Goal: Task Accomplishment & Management: Use online tool/utility

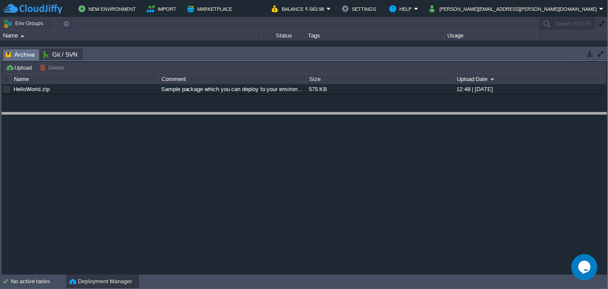
drag, startPoint x: 370, startPoint y: 59, endPoint x: 361, endPoint y: 123, distance: 64.7
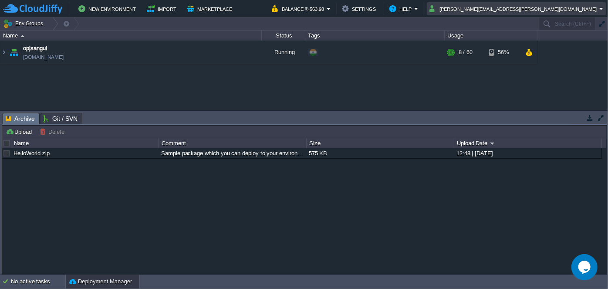
click at [602, 7] on em "[PERSON_NAME][EMAIL_ADDRESS][PERSON_NAME][DOMAIN_NAME]" at bounding box center [516, 8] width 174 height 10
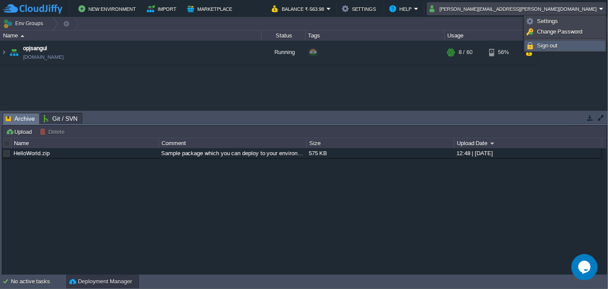
click at [554, 45] on span "Sign out" at bounding box center [547, 45] width 21 height 7
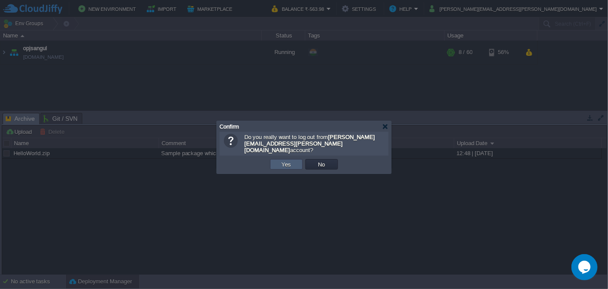
click at [283, 160] on button "Yes" at bounding box center [286, 164] width 15 height 8
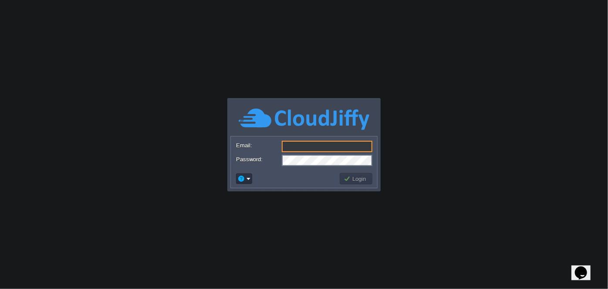
type input "cakiweb.com@gmail.com"
click at [350, 179] on button "Login" at bounding box center [356, 179] width 25 height 8
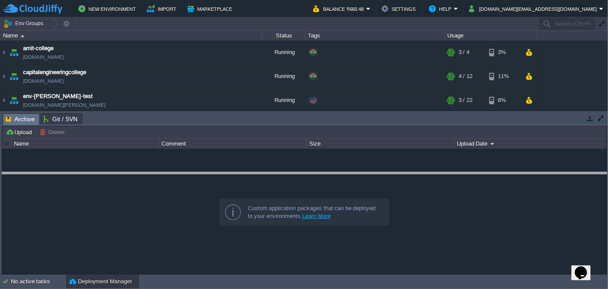
drag, startPoint x: 360, startPoint y: 115, endPoint x: 352, endPoint y: 174, distance: 59.7
click at [352, 174] on body "New Environment Import Marketplace Bonus ₹0.00 Upgrade Account Balance ₹660.48 …" at bounding box center [304, 144] width 608 height 289
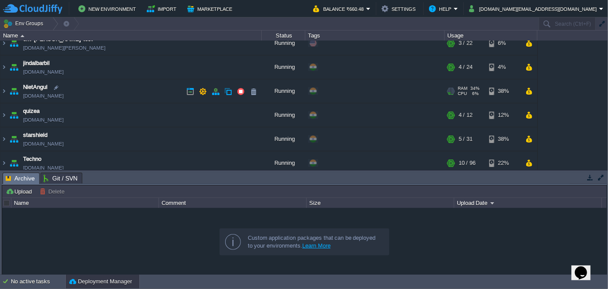
scroll to position [30, 0]
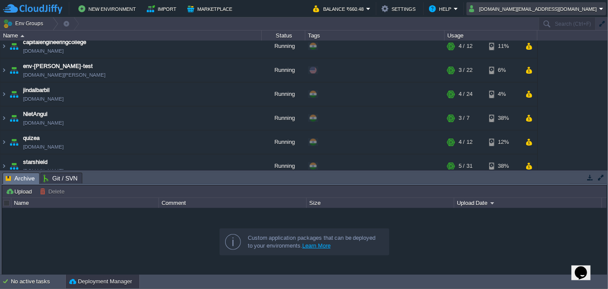
click at [595, 10] on button "[DOMAIN_NAME][EMAIL_ADDRESS][DOMAIN_NAME]" at bounding box center [534, 8] width 130 height 10
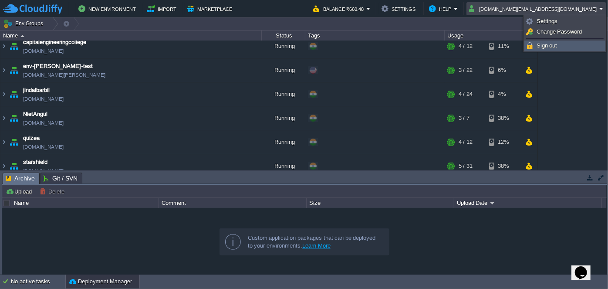
click at [549, 47] on span "Sign out" at bounding box center [546, 45] width 21 height 7
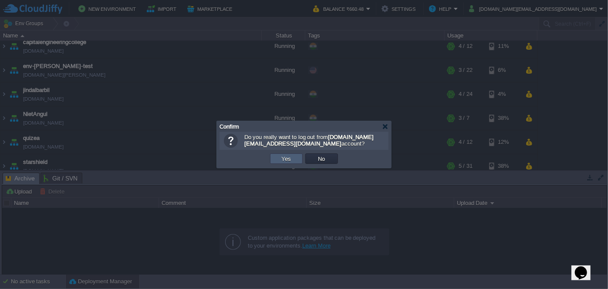
click at [287, 164] on td "Yes" at bounding box center [286, 158] width 33 height 10
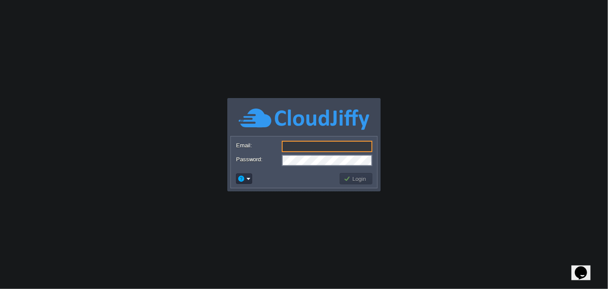
type input "[DOMAIN_NAME][EMAIL_ADDRESS][DOMAIN_NAME]"
click at [354, 179] on button "Login" at bounding box center [356, 179] width 25 height 8
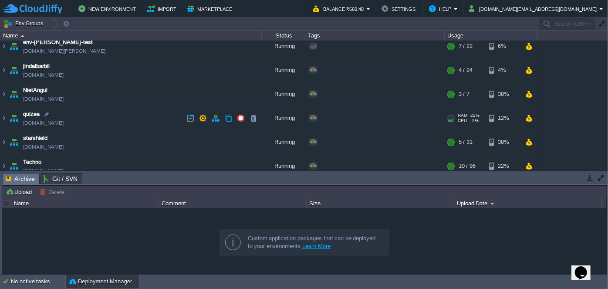
scroll to position [39, 0]
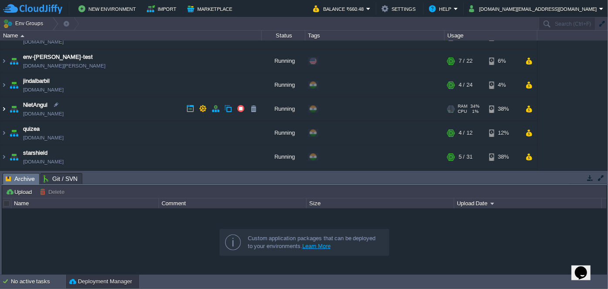
click at [4, 107] on img at bounding box center [3, 109] width 7 height 24
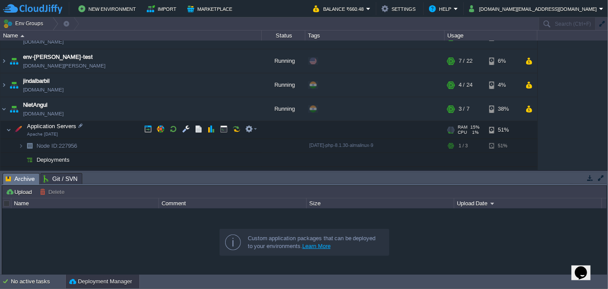
scroll to position [79, 0]
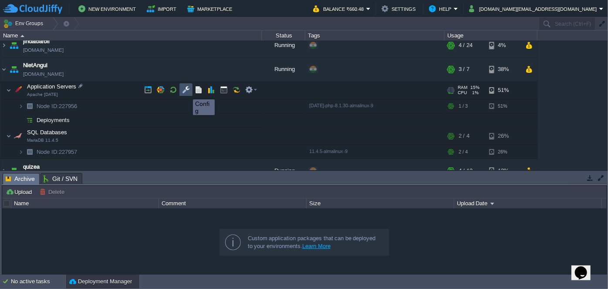
click at [186, 91] on button "button" at bounding box center [186, 90] width 8 height 8
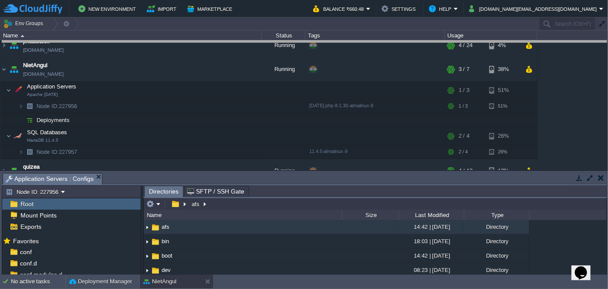
drag, startPoint x: 305, startPoint y: 173, endPoint x: 296, endPoint y: 41, distance: 132.2
click at [296, 41] on body "New Environment Import Marketplace Bonus ₹0.00 Upgrade Account Balance ₹660.48 …" at bounding box center [304, 144] width 608 height 289
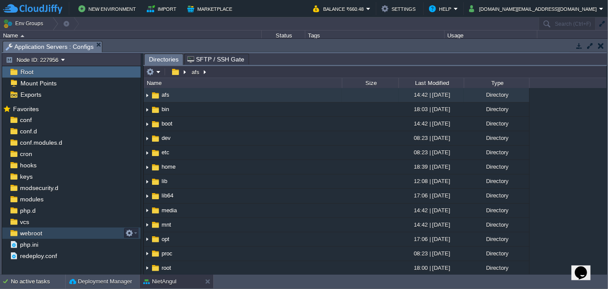
click at [29, 230] on span "webroot" at bounding box center [30, 233] width 25 height 8
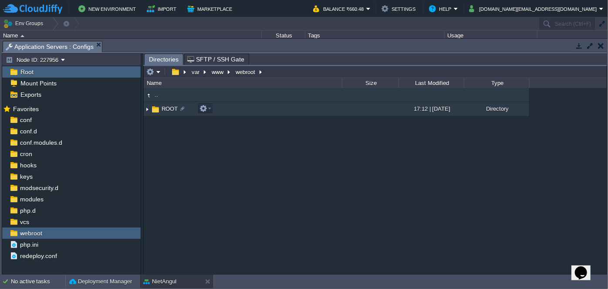
click at [148, 108] on img at bounding box center [147, 108] width 7 height 13
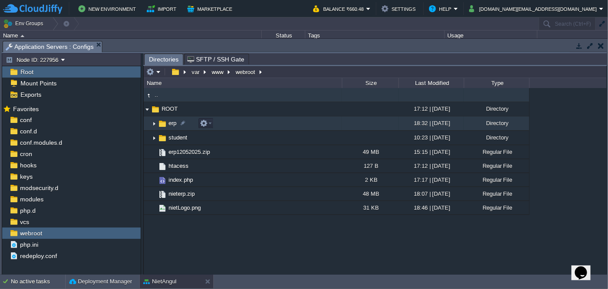
click at [154, 126] on img at bounding box center [154, 123] width 7 height 13
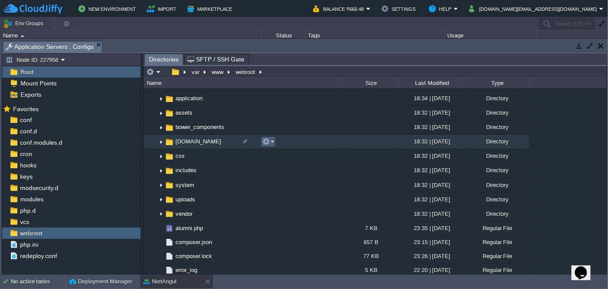
scroll to position [0, 0]
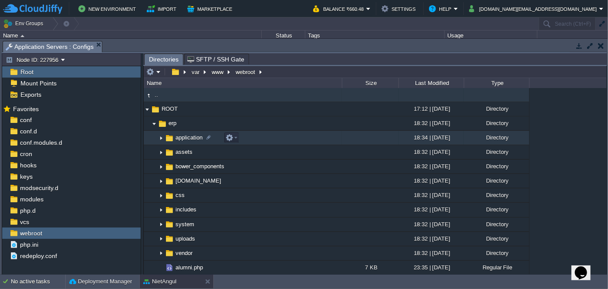
click at [161, 135] on img at bounding box center [161, 137] width 7 height 13
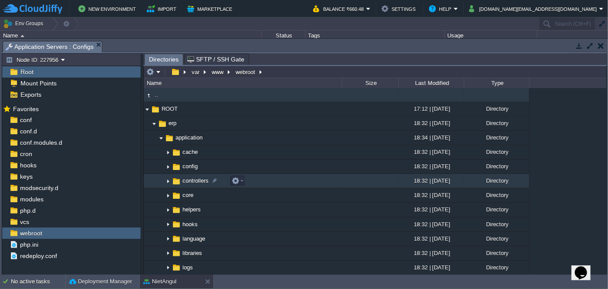
click at [168, 180] on img at bounding box center [168, 180] width 7 height 13
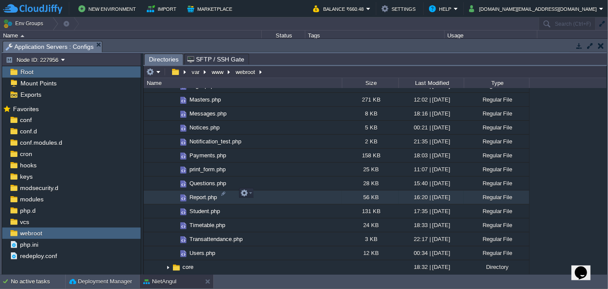
scroll to position [435, 0]
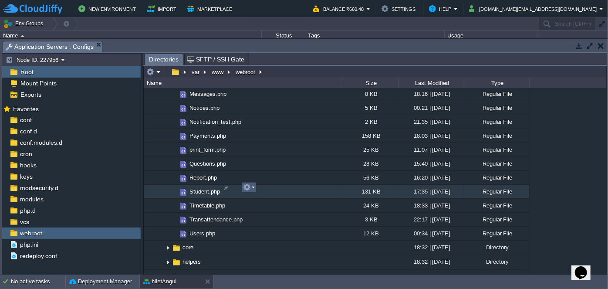
click at [253, 184] on em at bounding box center [249, 187] width 12 height 8
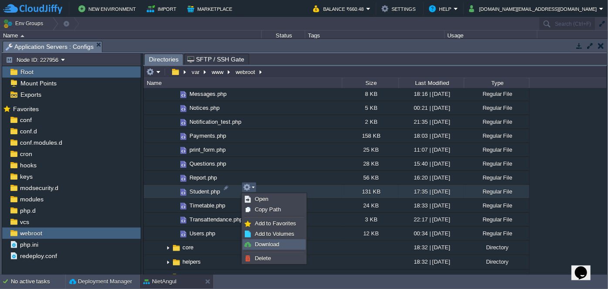
click at [260, 242] on span "Download" at bounding box center [267, 244] width 24 height 7
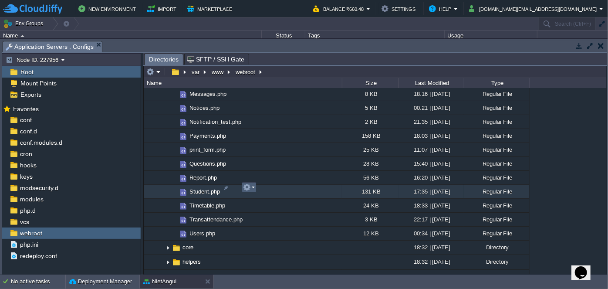
click at [252, 186] on em at bounding box center [249, 187] width 12 height 8
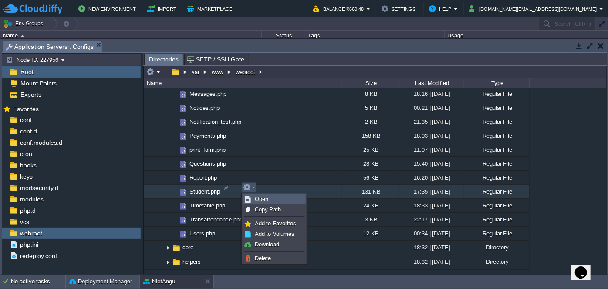
click at [263, 199] on span "Open" at bounding box center [261, 198] width 13 height 7
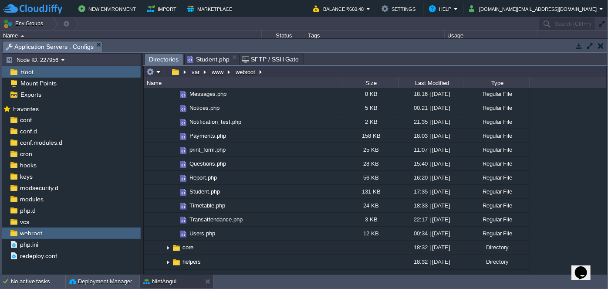
click at [160, 56] on span "Directories" at bounding box center [164, 59] width 30 height 11
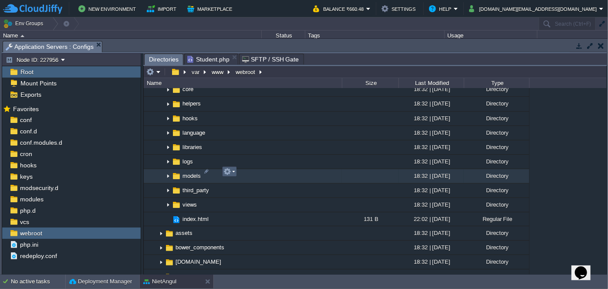
scroll to position [633, 0]
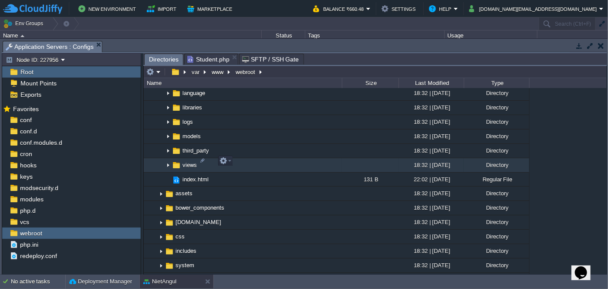
click at [170, 161] on img at bounding box center [168, 164] width 7 height 13
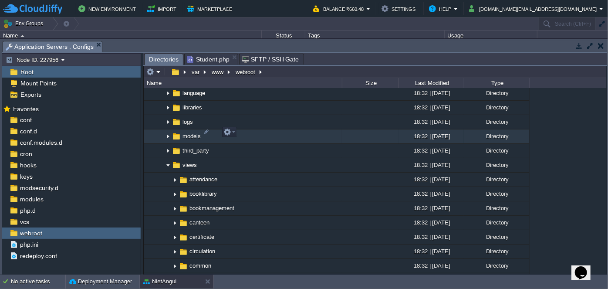
scroll to position [475, 0]
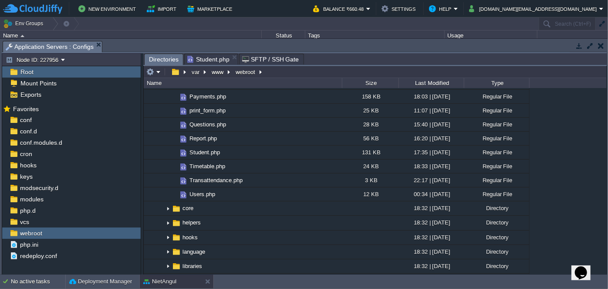
click at [212, 55] on span "Student.php" at bounding box center [208, 59] width 42 height 10
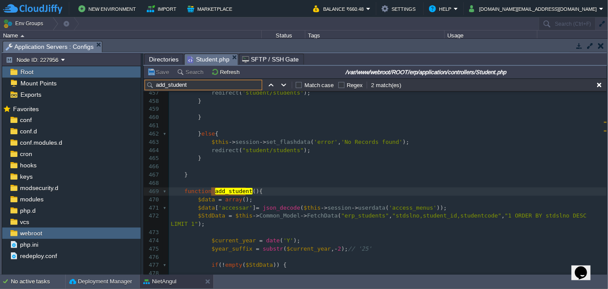
scroll to position [3943, 0]
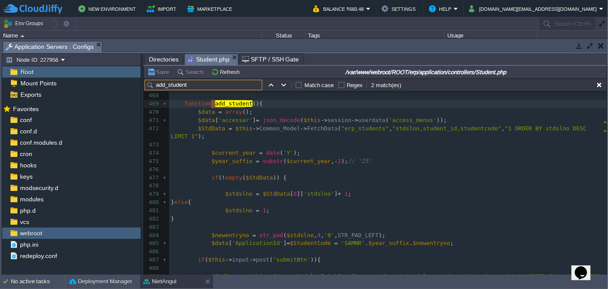
type input "add_student"
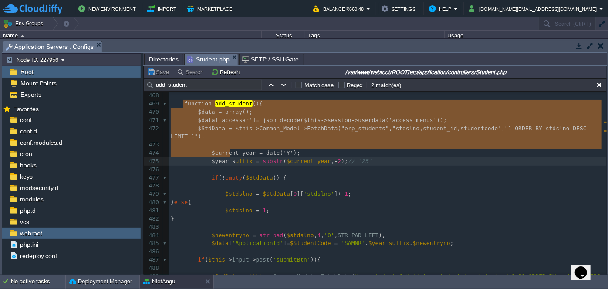
type textarea "function add_student(){ $data = array(); $data['accessar'] = json_decode($this-…"
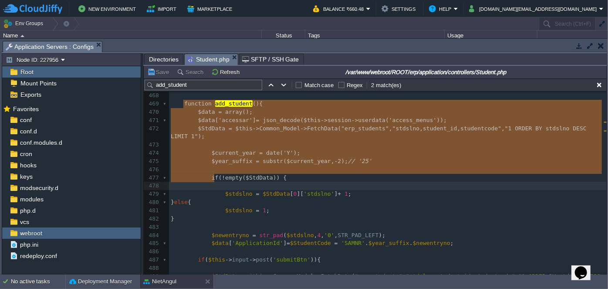
drag, startPoint x: 181, startPoint y: 103, endPoint x: 235, endPoint y: 174, distance: 89.1
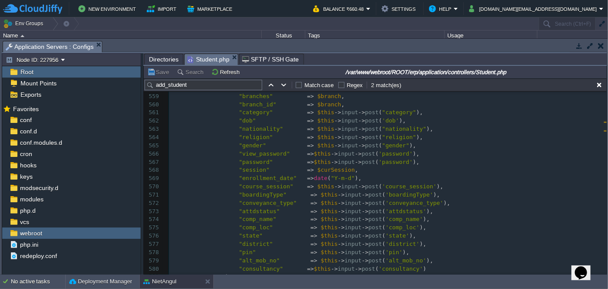
scroll to position [4840, 0]
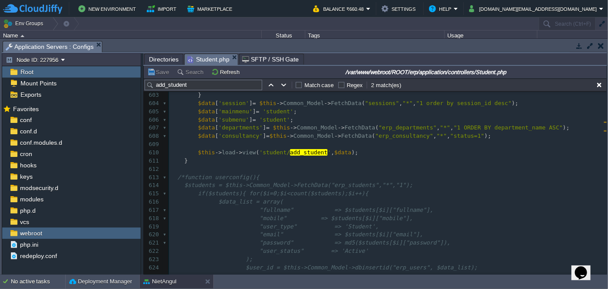
click at [357, 168] on pre at bounding box center [388, 169] width 438 height 8
click at [295, 151] on div "x 593 "user_status" => 'Active' 594 ); 595 $user_id = $this -> Common_Model -> …" at bounding box center [388, 185] width 438 height 353
click at [166, 58] on span "Directories" at bounding box center [164, 59] width 30 height 10
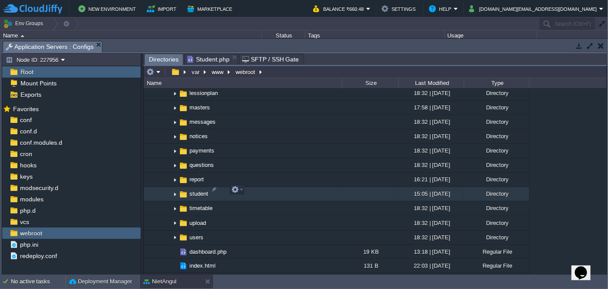
click at [175, 188] on img at bounding box center [175, 193] width 7 height 13
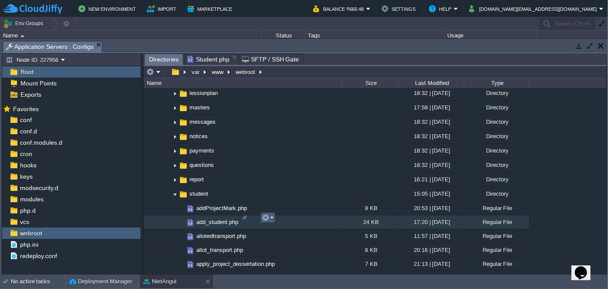
click at [270, 218] on em at bounding box center [268, 217] width 12 height 8
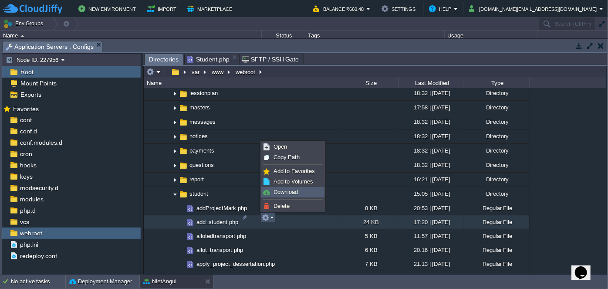
click at [275, 187] on link "Download" at bounding box center [293, 192] width 62 height 10
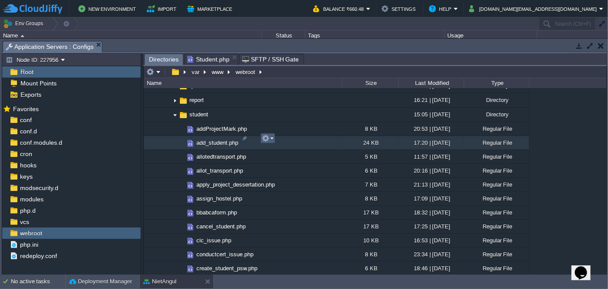
click at [271, 137] on em at bounding box center [268, 138] width 12 height 8
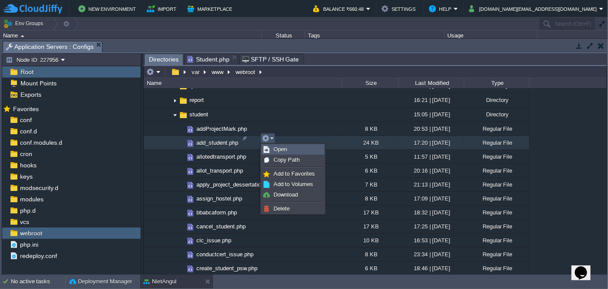
click at [279, 149] on span "Open" at bounding box center [279, 149] width 13 height 7
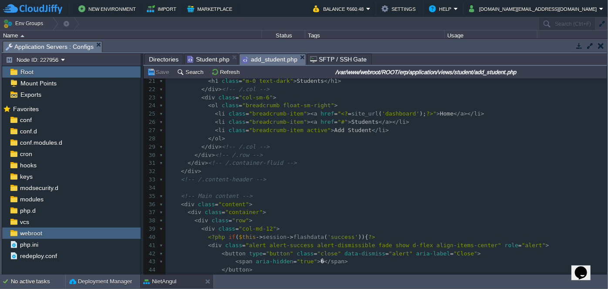
scroll to position [158, 0]
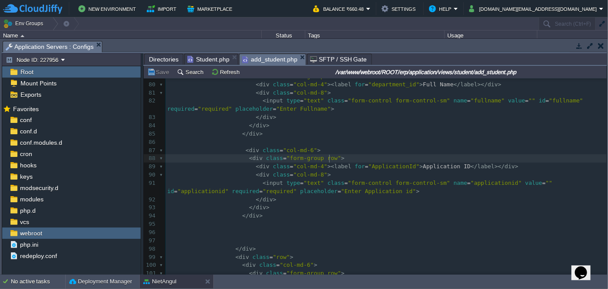
click at [379, 162] on pre "< div class = "col-md-4" >< label for = "ApplicationId" > Application ID </ lab…" at bounding box center [385, 166] width 441 height 8
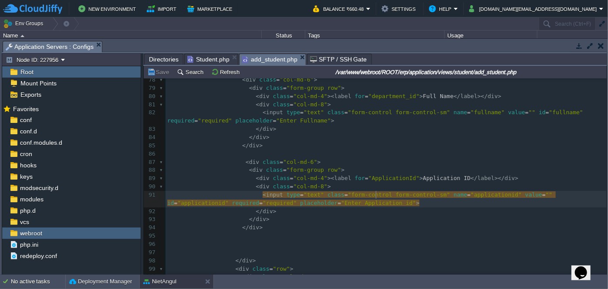
scroll to position [673, 0]
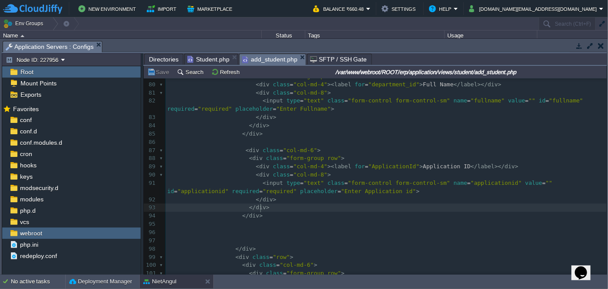
click at [462, 203] on pre "</ div >" at bounding box center [385, 207] width 441 height 8
click at [320, 202] on pre "</ div >" at bounding box center [385, 199] width 441 height 8
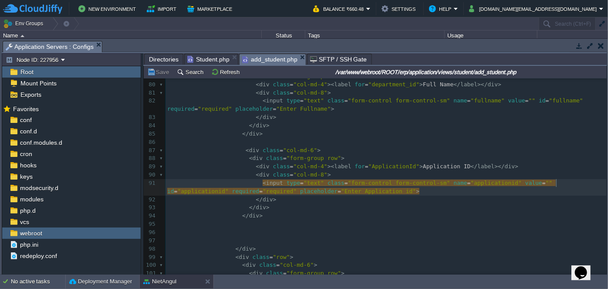
click at [556, 182] on div at bounding box center [556, 183] width 0 height 8
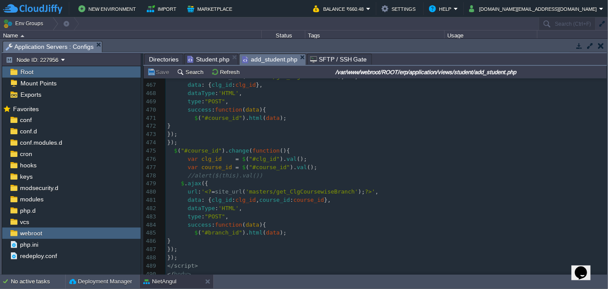
scroll to position [4034, 0]
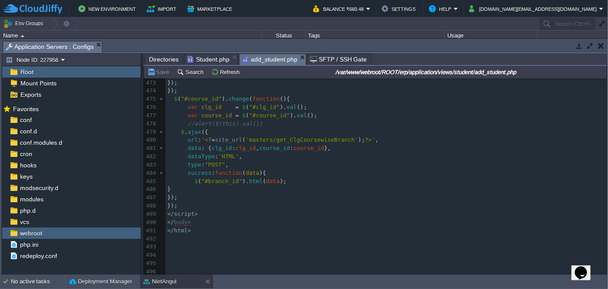
drag, startPoint x: 606, startPoint y: 113, endPoint x: 14, endPoint y: 14, distance: 599.8
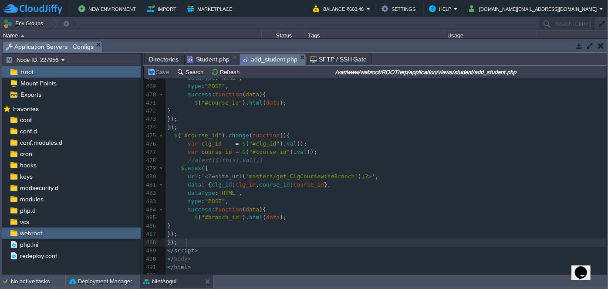
click at [187, 243] on div "496 < input type = "text" class = "form-control form-control-sm" name = "applic…" at bounding box center [385, 81] width 441 height 459
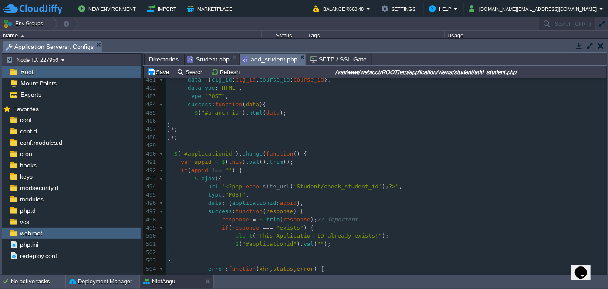
click at [204, 55] on span "Student.php" at bounding box center [208, 59] width 42 height 10
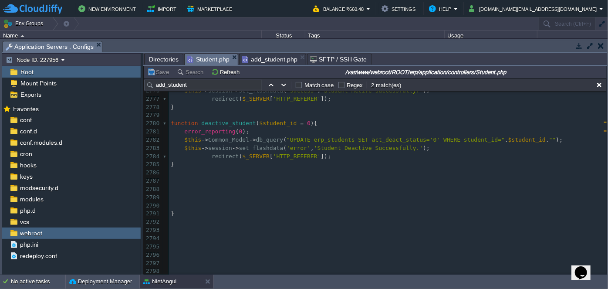
click at [190, 185] on pre at bounding box center [388, 189] width 438 height 8
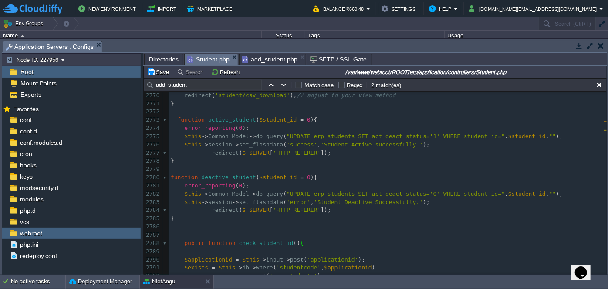
scroll to position [24031, 0]
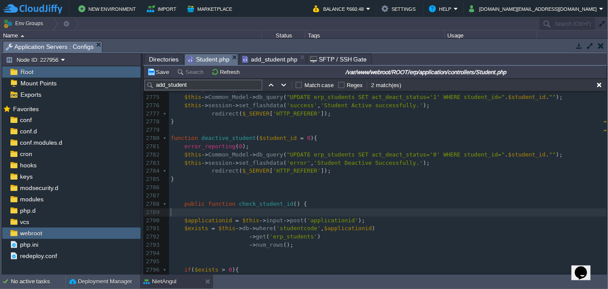
click at [483, 212] on pre "​" at bounding box center [388, 212] width 438 height 8
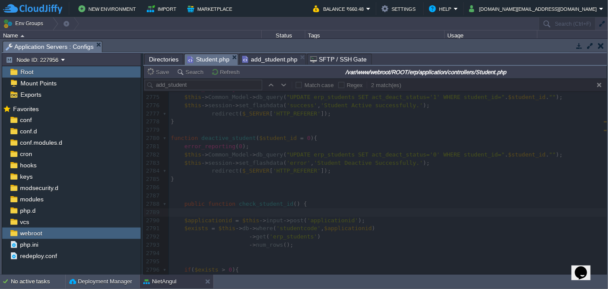
click at [262, 57] on span "add_student.php" at bounding box center [269, 59] width 55 height 10
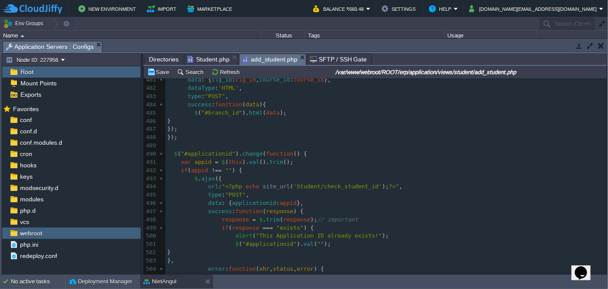
click at [449, 139] on pre "});" at bounding box center [385, 137] width 441 height 8
click at [209, 61] on span "Student.php" at bounding box center [208, 59] width 42 height 10
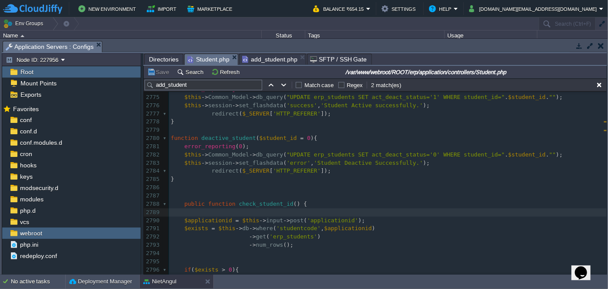
click at [165, 58] on span "Directories" at bounding box center [164, 59] width 30 height 10
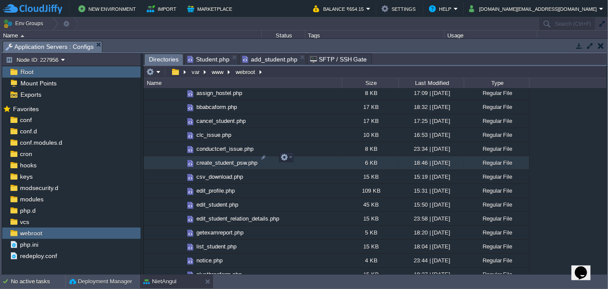
scroll to position [1148, 0]
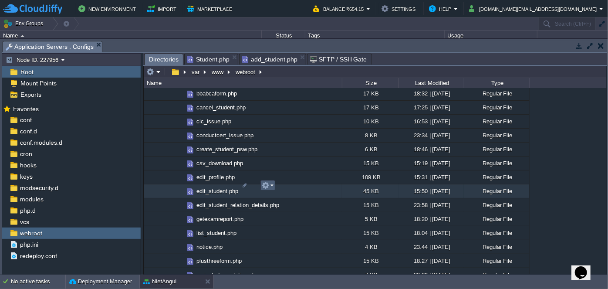
click at [274, 183] on td at bounding box center [267, 185] width 15 height 10
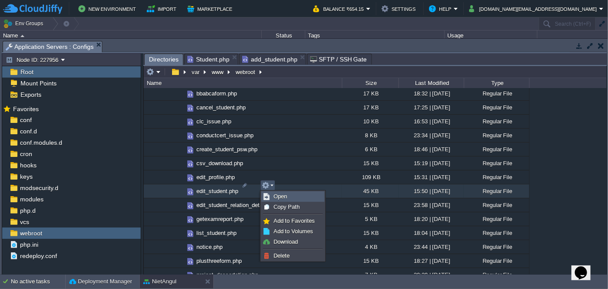
click at [284, 200] on link "Open" at bounding box center [293, 197] width 62 height 10
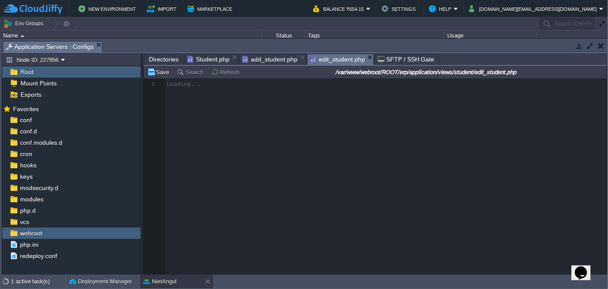
click at [209, 56] on span "Student.php" at bounding box center [208, 59] width 42 height 10
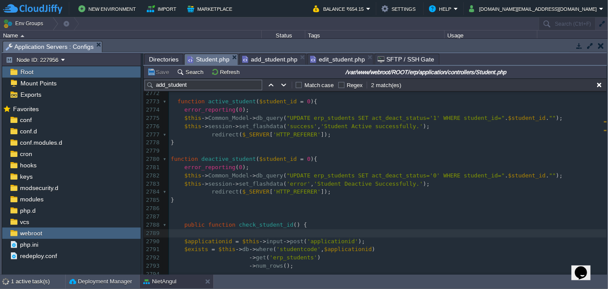
scroll to position [23953, 0]
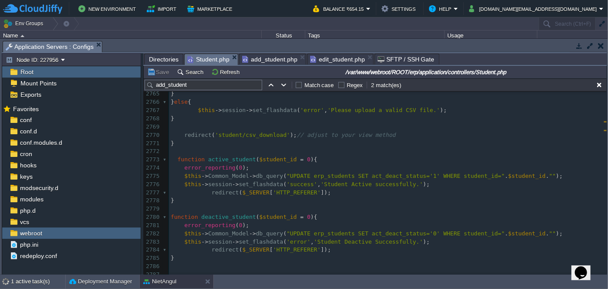
click at [196, 83] on input "add_student" at bounding box center [204, 85] width 118 height 10
type input "a"
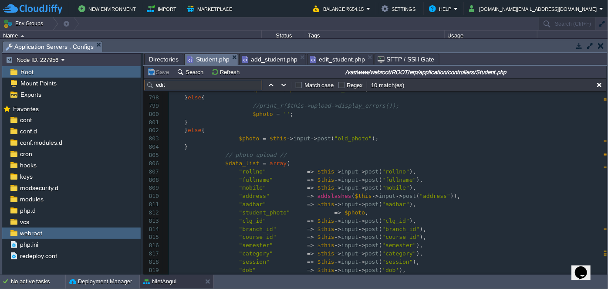
scroll to position [6922, 0]
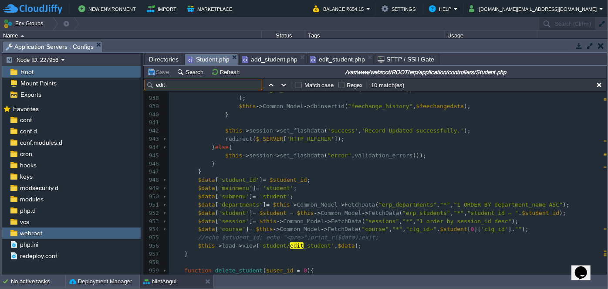
type input "edit"
click at [548, 211] on pre "$data [ 'student' ] = $student = $this -> Common_Model -> FetchData ( "erp_stud…" at bounding box center [388, 213] width 438 height 8
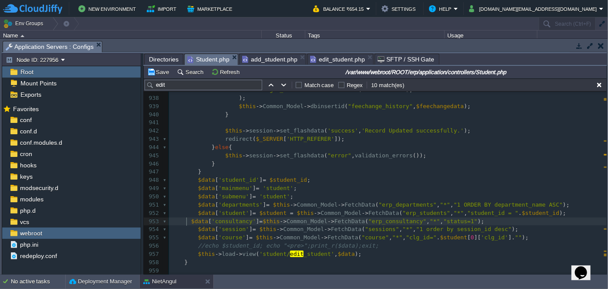
click at [187, 219] on div "xxxxxxxxxx $this -> session -> set_flashdata ( 'alert' , 'This Student ID Alrea…" at bounding box center [388, 180] width 438 height 353
click at [326, 199] on pre "$data [ 'submenu' ] = 'student' ;" at bounding box center [388, 196] width 438 height 8
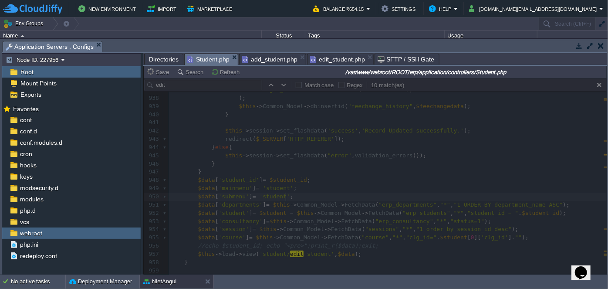
click at [334, 59] on span "edit_student.php" at bounding box center [337, 59] width 55 height 10
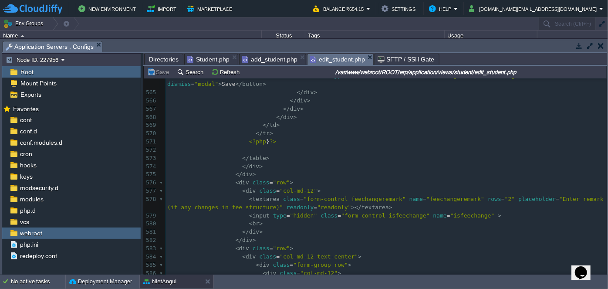
click at [238, 187] on pre "< div class = "col-md-12" >" at bounding box center [385, 191] width 441 height 8
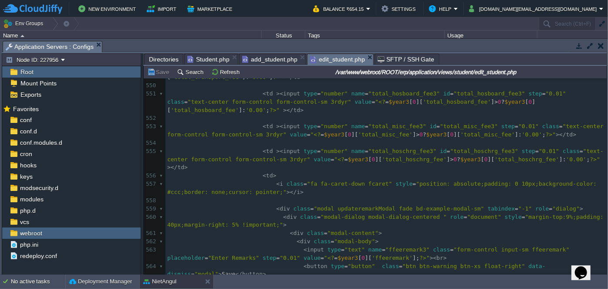
click at [209, 205] on span at bounding box center [221, 208] width 109 height 7
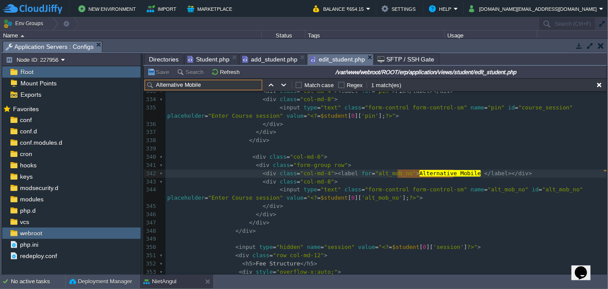
scroll to position [2949, 0]
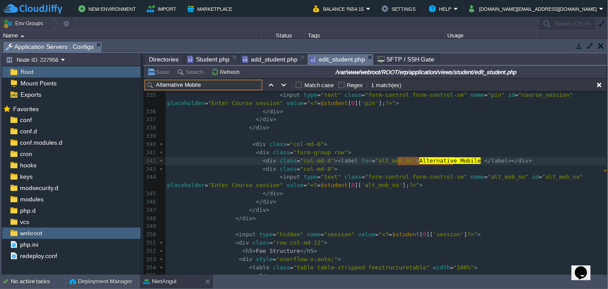
type input "Alternative Mobile"
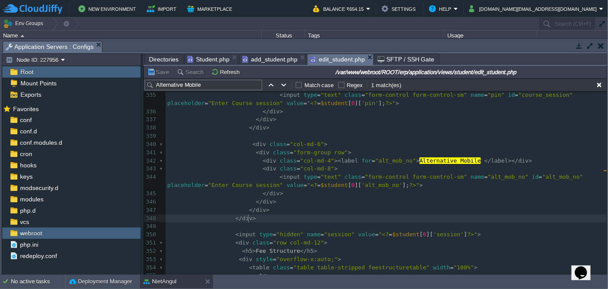
click at [253, 214] on pre "</ div >" at bounding box center [385, 218] width 441 height 8
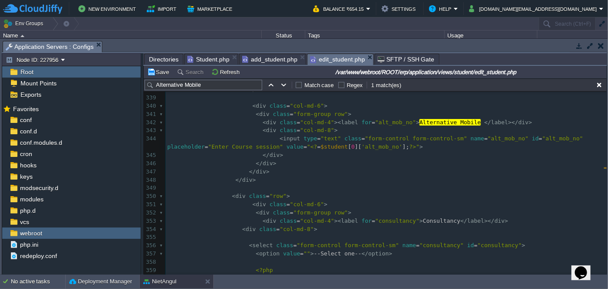
scroll to position [3000, 0]
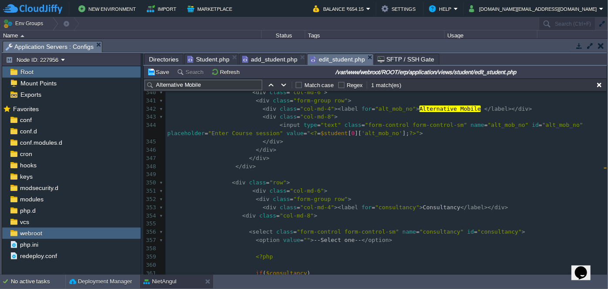
click at [289, 168] on pre "</ div >" at bounding box center [385, 166] width 441 height 8
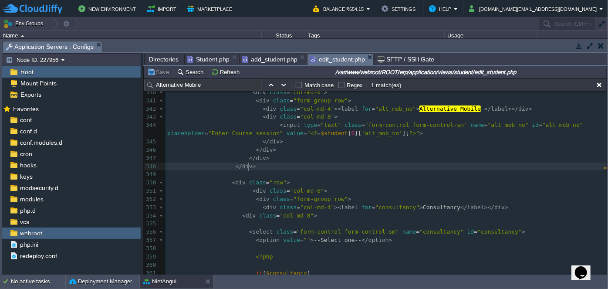
click at [199, 57] on span "Student.php" at bounding box center [208, 59] width 42 height 10
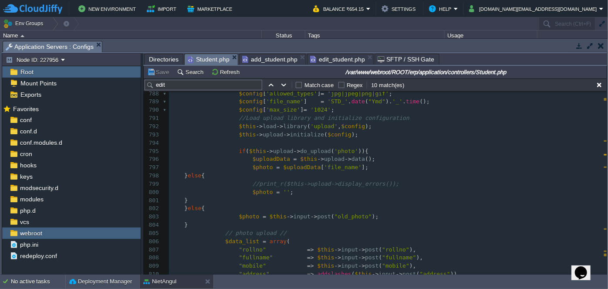
scroll to position [6735, 0]
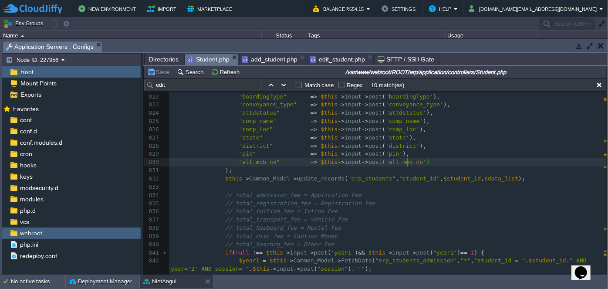
type textarea ","
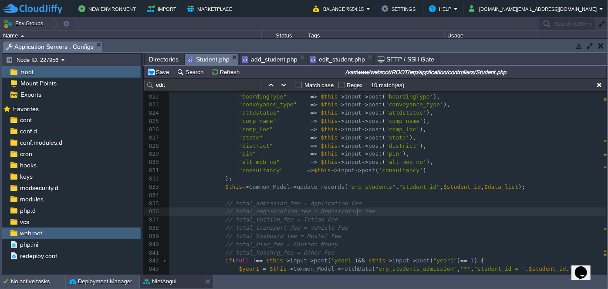
click at [516, 207] on pre "// total_registration_fee = Registration Fee" at bounding box center [388, 211] width 438 height 8
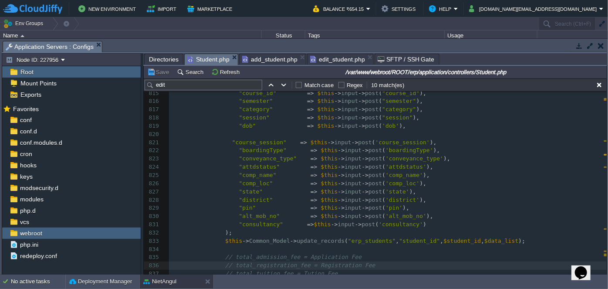
scroll to position [6972, 0]
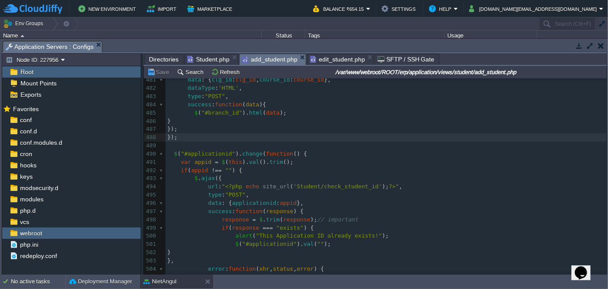
click at [269, 58] on span "add_student.php" at bounding box center [269, 59] width 55 height 11
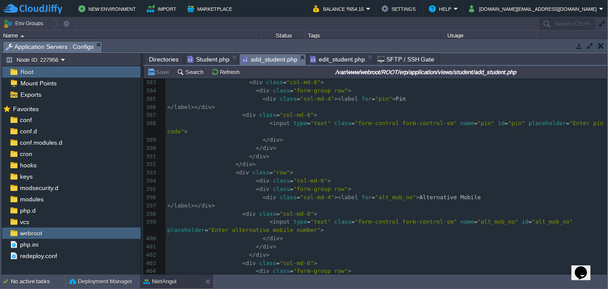
scroll to position [3265, 0]
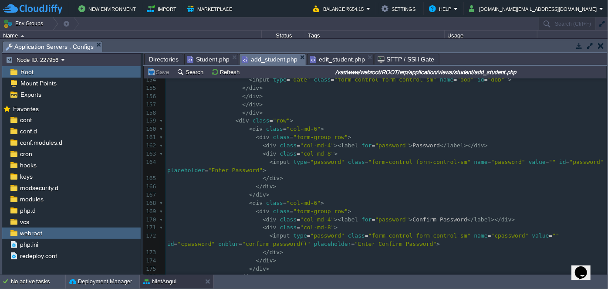
click at [334, 63] on span "edit_student.php" at bounding box center [337, 59] width 55 height 10
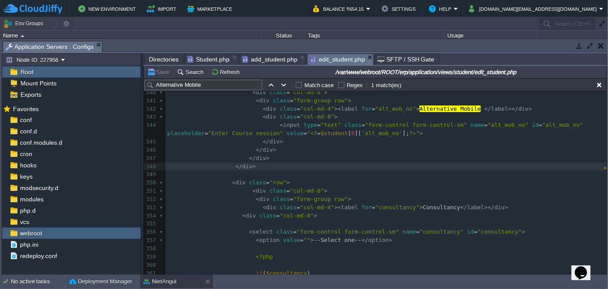
click at [201, 217] on span at bounding box center [204, 215] width 75 height 7
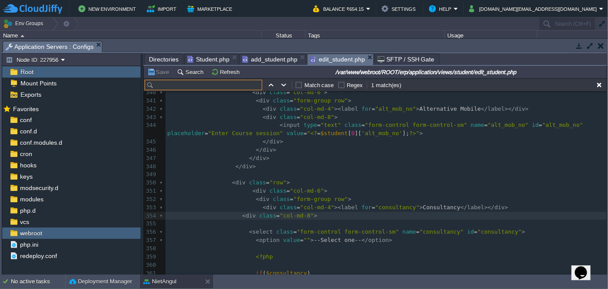
paste input "Category"
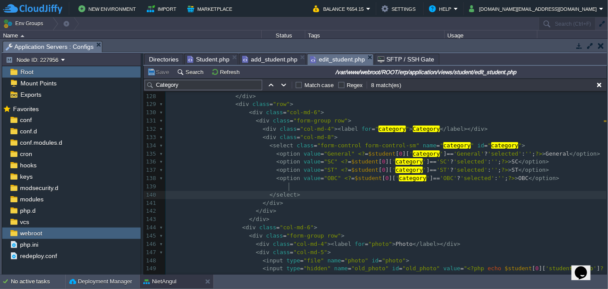
click at [438, 191] on pre "</ select >" at bounding box center [385, 195] width 441 height 8
click at [526, 171] on div "xxxxxxxxxx 118 < input type = "text" class = "form-control form-control-sm" nam…" at bounding box center [385, 191] width 441 height 394
click at [531, 174] on pre "< option value = "OBC" <? = $student [ 0 ][ ' category ' ] == 'OBC' ? 'selected…" at bounding box center [385, 178] width 441 height 8
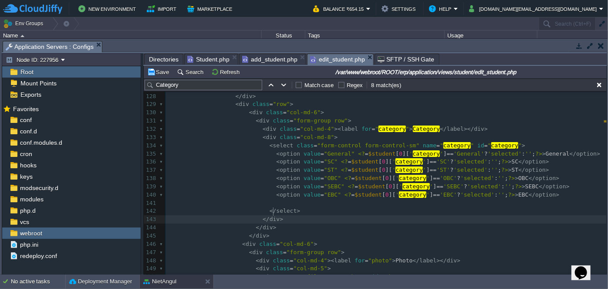
click at [463, 215] on pre "</ div >" at bounding box center [385, 219] width 441 height 8
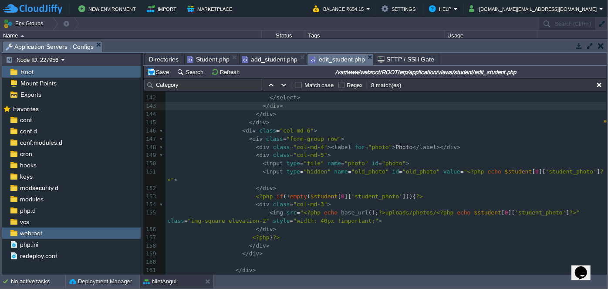
scroll to position [1244, 0]
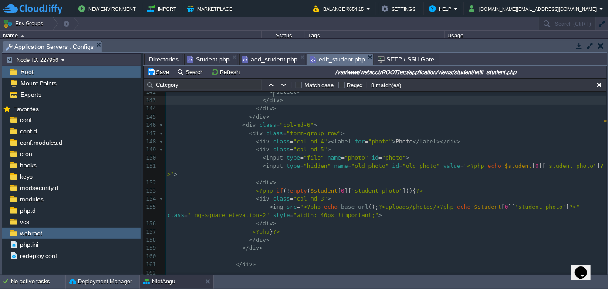
click at [404, 228] on pre "<?php } ?>" at bounding box center [385, 232] width 441 height 8
click at [188, 82] on input "Category" at bounding box center [204, 85] width 118 height 10
type input "C"
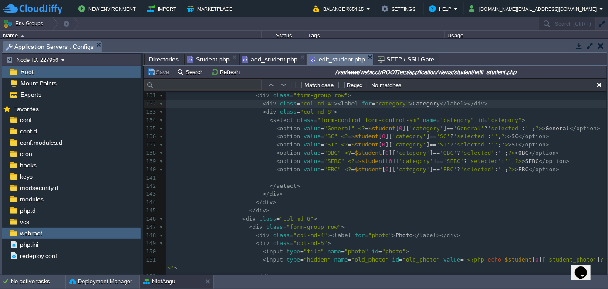
scroll to position [1151, 0]
paste input "Conveyance Type"
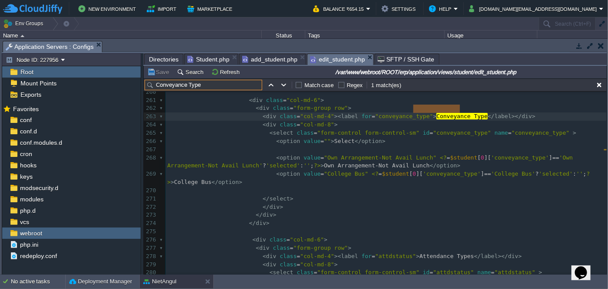
scroll to position [2283, 0]
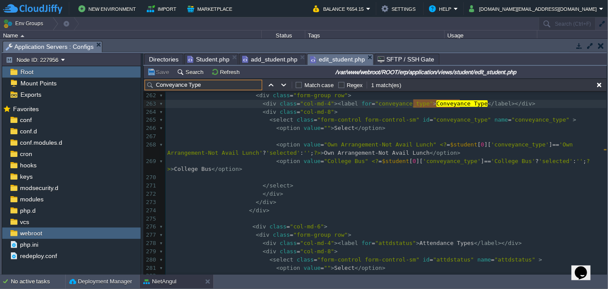
type input "Conveyance Type"
click at [236, 170] on pre "< option value = "College Bus" <? = $student [ 0 ][ 'conveyance_type' ] == 'Col…" at bounding box center [385, 165] width 441 height 17
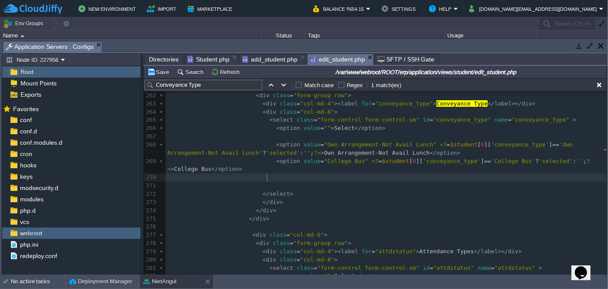
paste textarea "</div>"
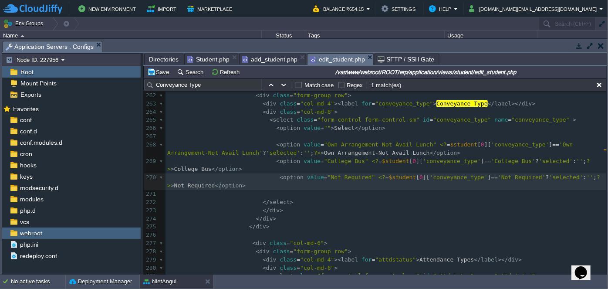
type textarea "</div>"
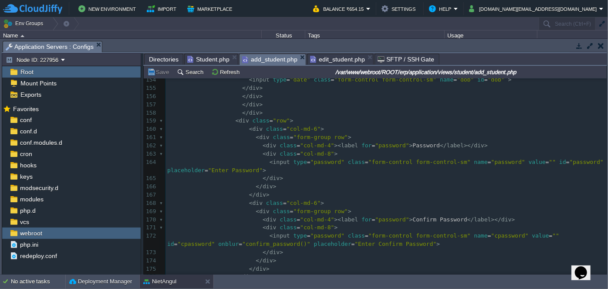
click at [270, 57] on span "add_student.php" at bounding box center [269, 59] width 55 height 11
click at [329, 58] on span "edit_student.php" at bounding box center [337, 59] width 55 height 10
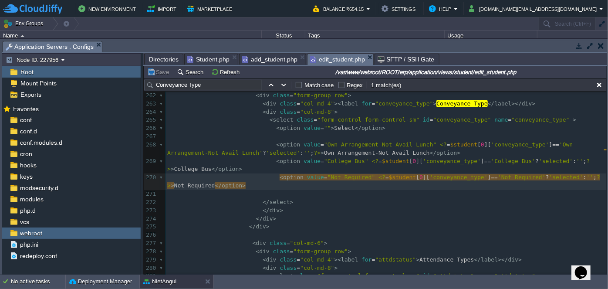
click at [382, 210] on pre "</ div >" at bounding box center [385, 210] width 441 height 8
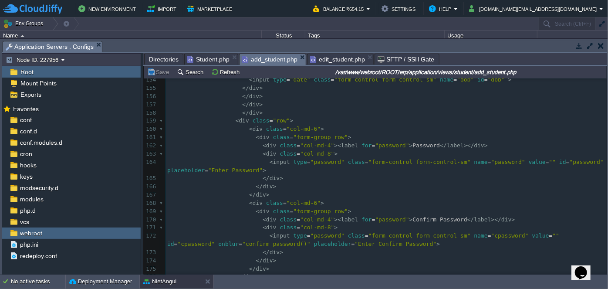
click at [263, 59] on span "add_student.php" at bounding box center [269, 59] width 55 height 11
click at [220, 134] on div "xxxxxxxxxx }); 149 ​ 150 < div class = "col-md-6" > 151 < div class = "form-gro…" at bounding box center [385, 215] width 441 height 361
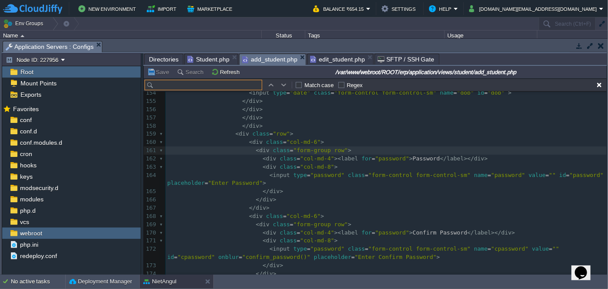
scroll to position [1338, 0]
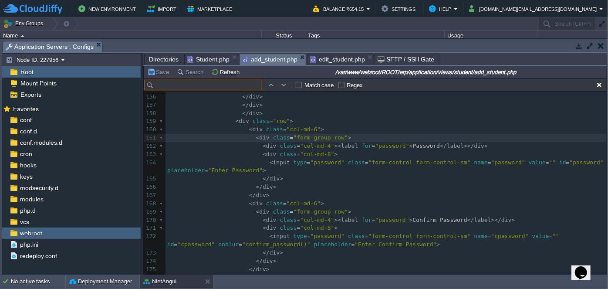
type input "<option value="Not Required" <?=$student[0]['conveyance_type']=='Not Required'?…"
click at [212, 84] on input "text" at bounding box center [204, 85] width 118 height 10
paste input "Conveyance Type"
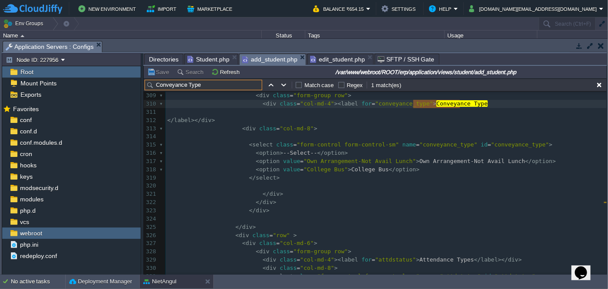
scroll to position [2644, 0]
click at [411, 166] on pre "< option value = "College Bus" > College Bus </ option >" at bounding box center [385, 169] width 441 height 8
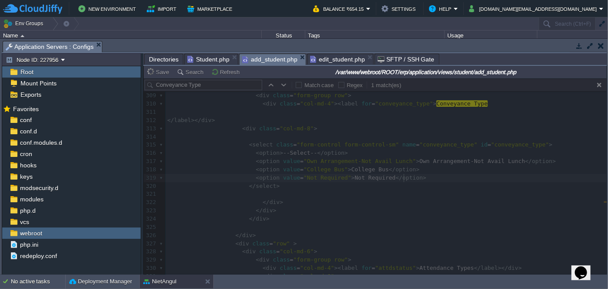
click at [217, 80] on div at bounding box center [375, 176] width 463 height 196
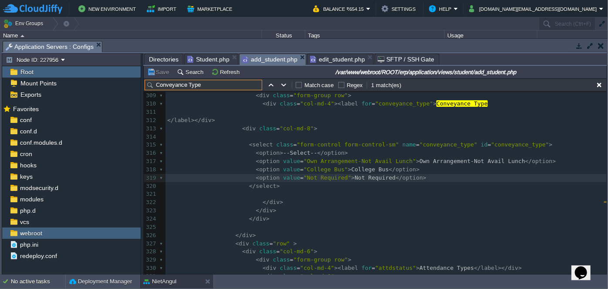
drag, startPoint x: 199, startPoint y: 85, endPoint x: 145, endPoint y: 82, distance: 53.6
click at [145, 82] on input "Conveyance Type" at bounding box center [204, 85] width 118 height 10
paste input "cast"
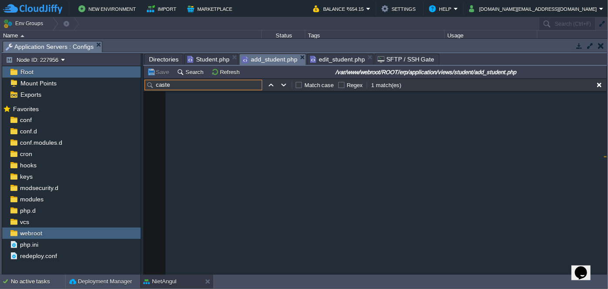
scroll to position [1528, 0]
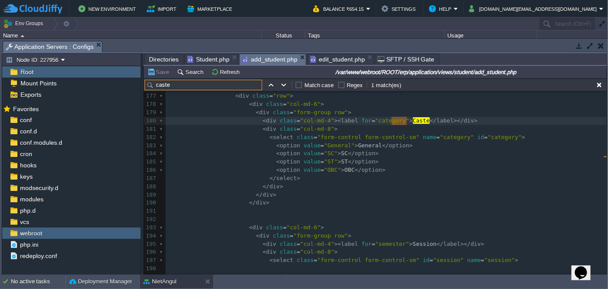
type input "caste"
click at [377, 170] on pre "< option value = "OBC" > OBC </ option >" at bounding box center [385, 170] width 441 height 8
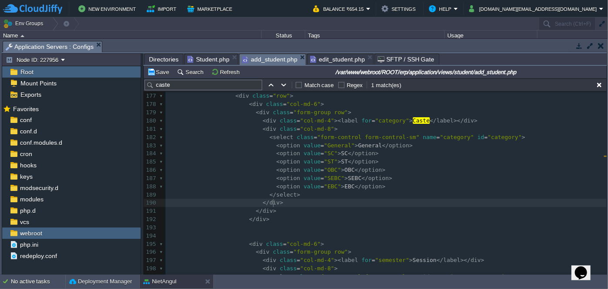
click at [428, 202] on pre "</ div >" at bounding box center [385, 203] width 441 height 8
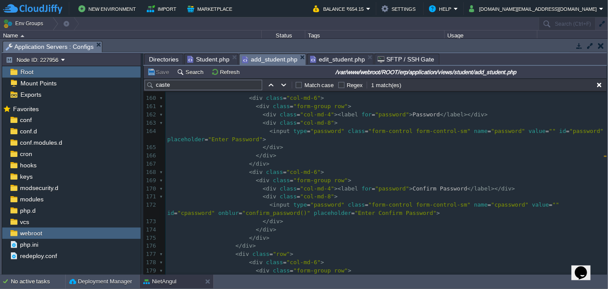
scroll to position [1369, 0]
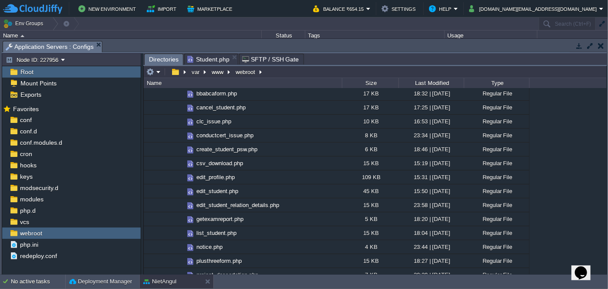
click at [159, 55] on span "Directories" at bounding box center [164, 59] width 30 height 11
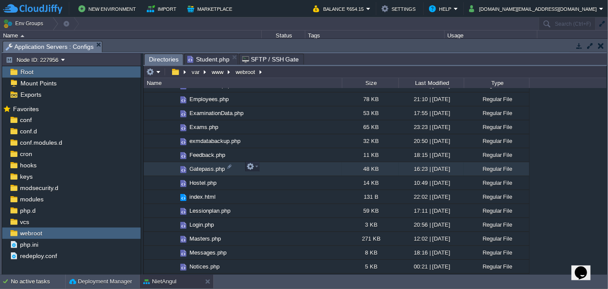
scroll to position [317, 0]
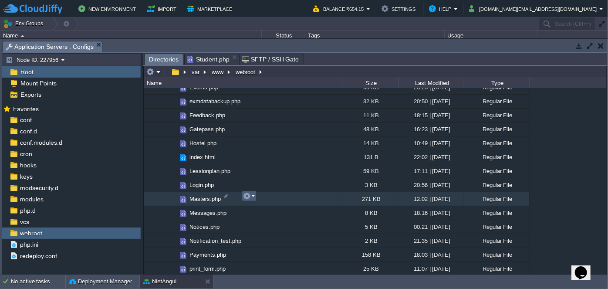
click at [252, 197] on em at bounding box center [249, 196] width 12 height 8
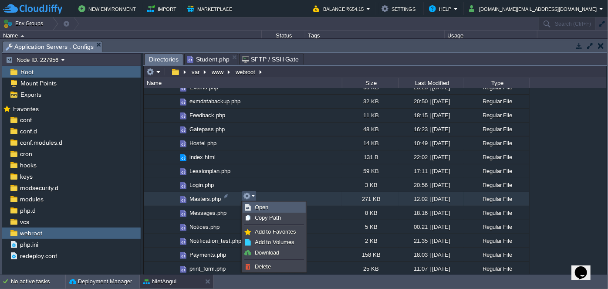
click at [263, 205] on span "Open" at bounding box center [261, 207] width 13 height 7
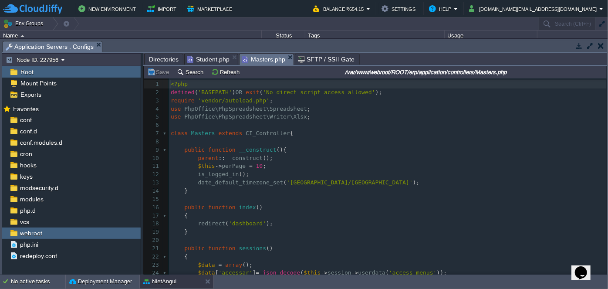
scroll to position [3, 0]
click at [204, 57] on span "Student.php" at bounding box center [208, 59] width 42 height 10
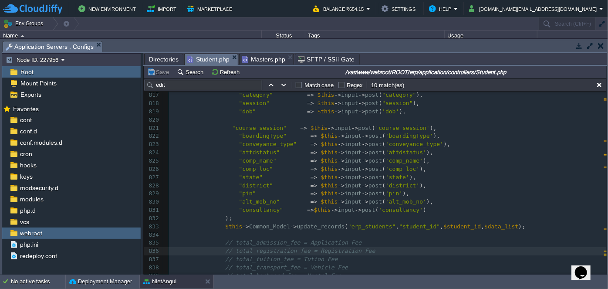
click at [201, 82] on input "edit" at bounding box center [204, 85] width 118 height 10
type input "e"
paste input "download_students"
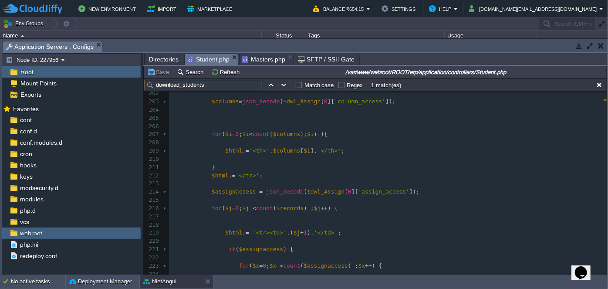
scroll to position [1677, 0]
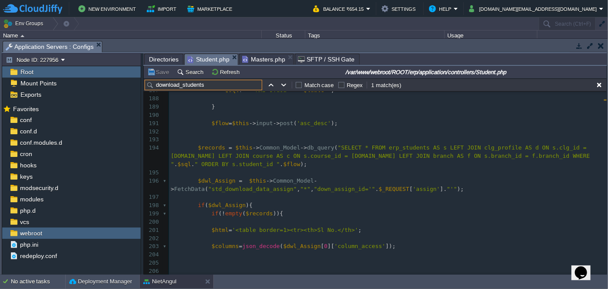
type input "download_students"
click at [433, 153] on div "xxxxxxxxxx function download_students (){ 153 } 154 ​ 155 ​ 156 if ( isset ( $_…" at bounding box center [388, 54] width 438 height 492
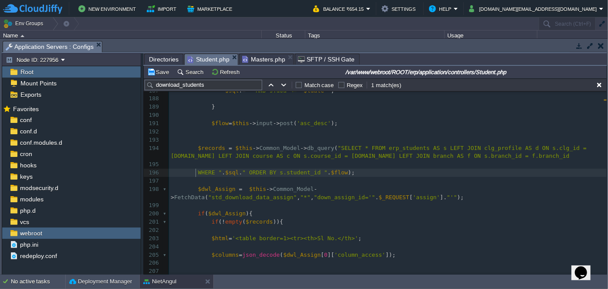
click at [389, 163] on pre at bounding box center [388, 164] width 438 height 8
paste textarea
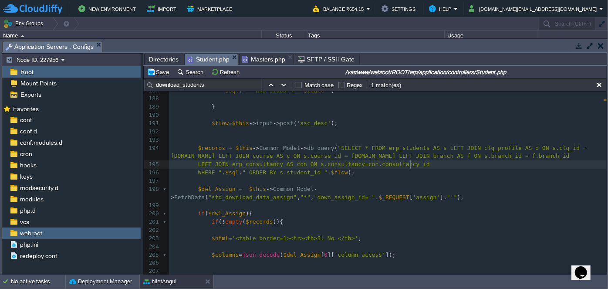
click at [448, 156] on pre "$records = $this -> Common_Model -> db_query ( "SELECT * FROM erp_students AS s…" at bounding box center [388, 152] width 438 height 17
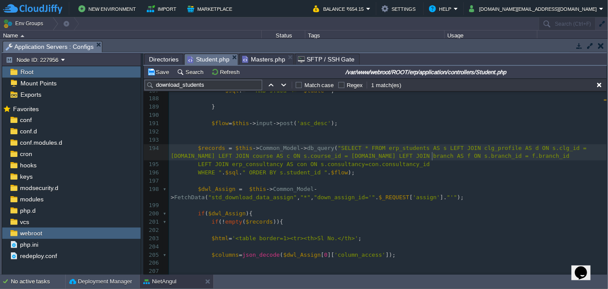
click at [192, 164] on div "xxxxxxxxxx function download_students (){ 177 } 178 ​ 179 if ( isset ( $_REQUES…" at bounding box center [388, 188] width 438 height 369
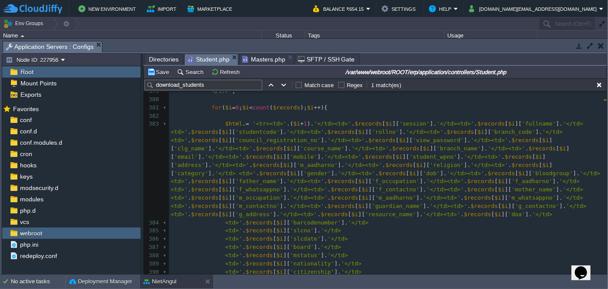
click at [484, 158] on div "xxxxxxxxxx LEFT JOIN erp_consultancy AS con ON s.consultancy=con.consultancy_id…" at bounding box center [388, 185] width 438 height 427
type textarea "m_aadharno"
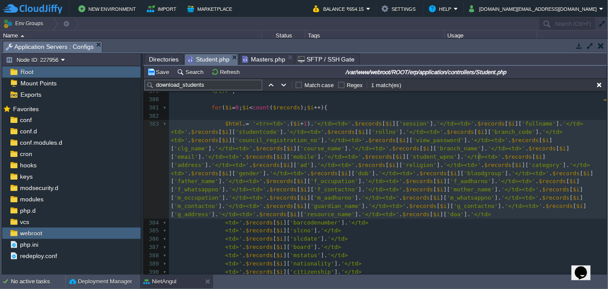
type textarea "ad"
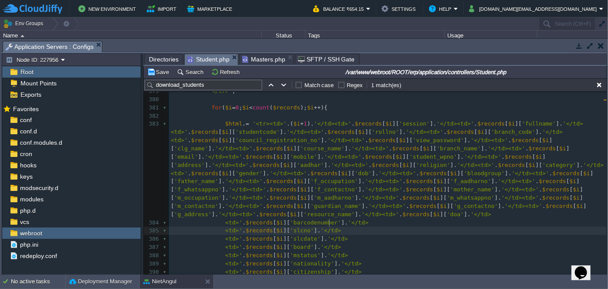
click at [419, 226] on pre "<td>' . $records [ $i ][ 'slcno' ]. '</td>" at bounding box center [388, 230] width 438 height 8
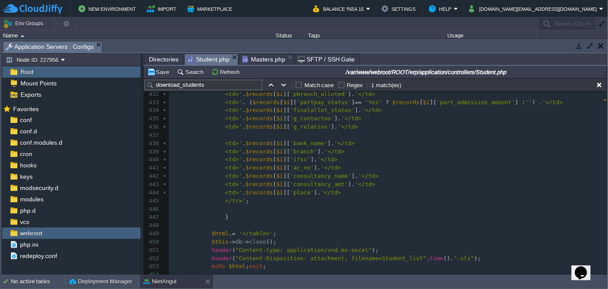
click at [317, 176] on div "xxxxxxxxxx <td>' . $records [ $i ][ 'slcno' ]. '</td> 412 <td>' . $records [ $i…" at bounding box center [388, 180] width 438 height 509
click at [301, 172] on div "xxxxxxxxxx <td>' . $records [ $i ][ 'slcno' ]. '</td> 412 <td>' . $records [ $i…" at bounding box center [388, 180] width 438 height 509
type textarea "consultancy_name"
paste textarea
click at [397, 197] on pre "</tr>' ;" at bounding box center [388, 201] width 438 height 8
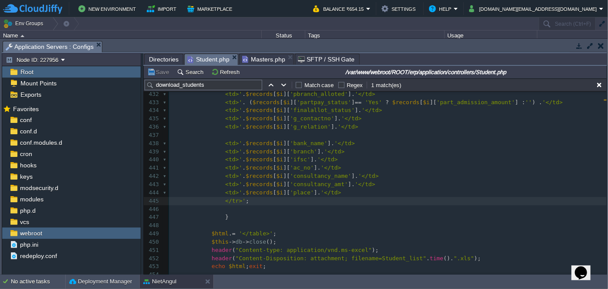
click at [262, 54] on span "Masters.php" at bounding box center [263, 59] width 43 height 10
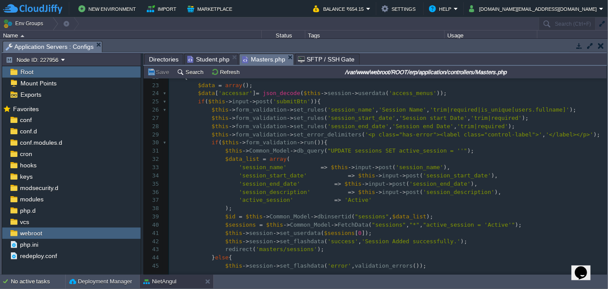
scroll to position [237, 0]
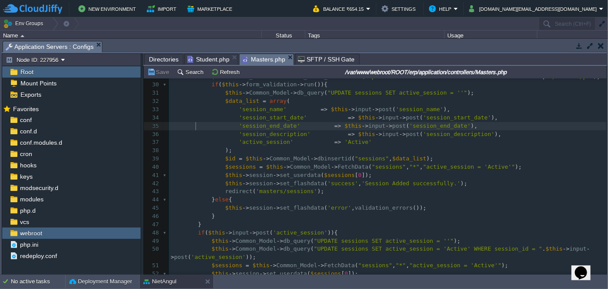
click at [199, 123] on span at bounding box center [204, 126] width 13 height 8
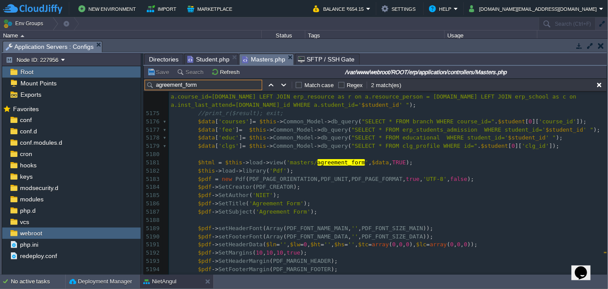
scroll to position [44425, 0]
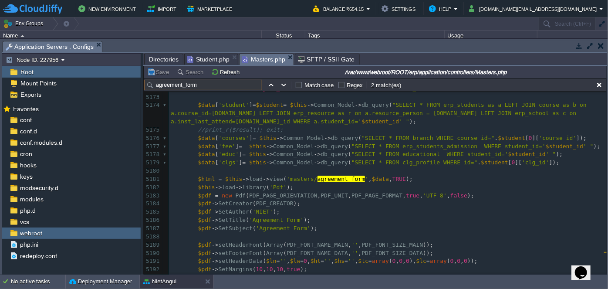
type input "agreement_form"
click at [568, 137] on pre "$data [ 'courses' ] = $this -> Common_Model -> db_query ( "SELECT * FROM branch…" at bounding box center [388, 138] width 438 height 8
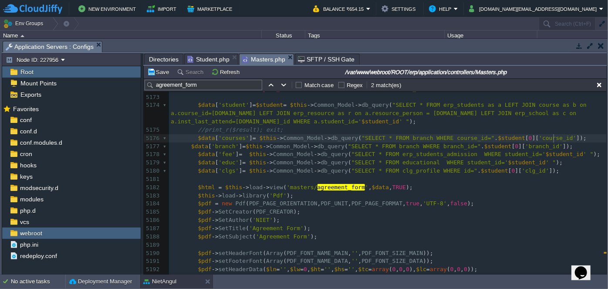
click at [563, 135] on pre "$data [ 'courses' ] = $this -> Common_Model -> db_query ( "SELECT * FROM branch…" at bounding box center [388, 138] width 438 height 8
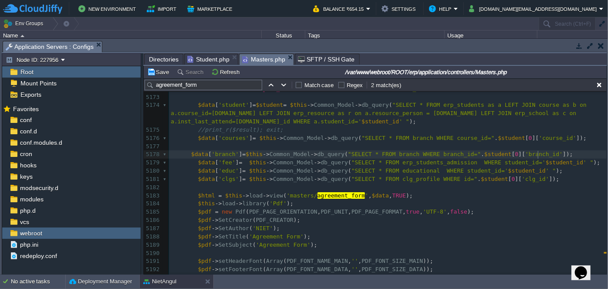
click at [542, 155] on pre "$data [ 'branch' ] = $this -> Common_Model -> db_query ( "SELECT * FROM branch …" at bounding box center [388, 154] width 438 height 8
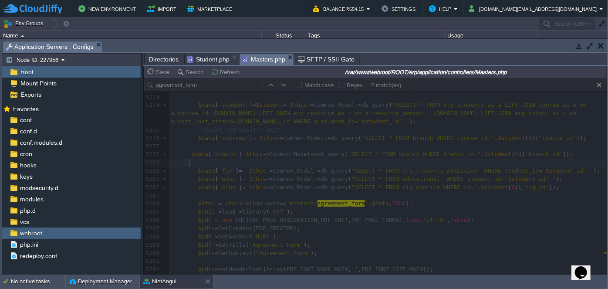
click at [159, 61] on span "Directories" at bounding box center [164, 59] width 30 height 10
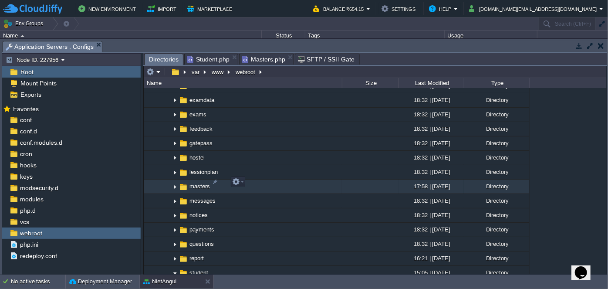
scroll to position [910, 0]
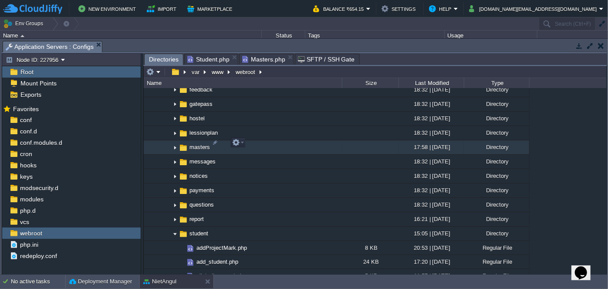
click at [177, 141] on img at bounding box center [175, 147] width 7 height 13
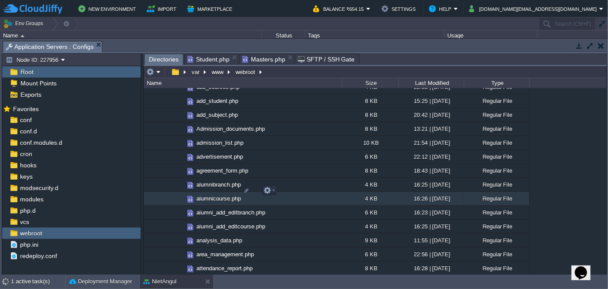
scroll to position [1306, 0]
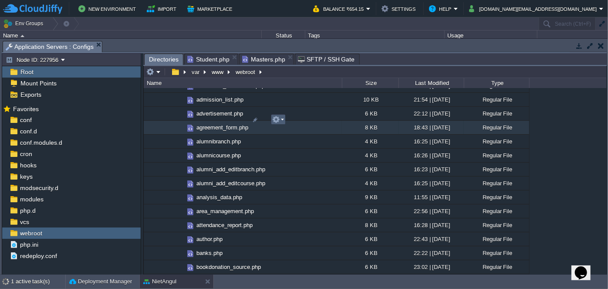
click at [283, 121] on td at bounding box center [278, 119] width 15 height 10
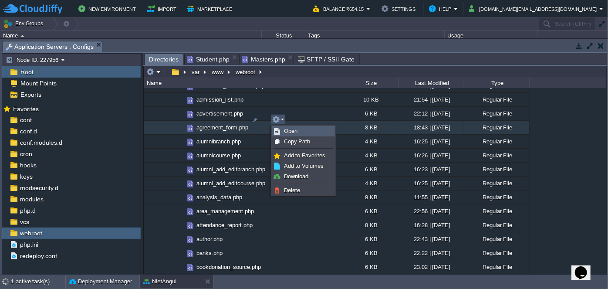
click at [286, 129] on span "Open" at bounding box center [290, 131] width 13 height 7
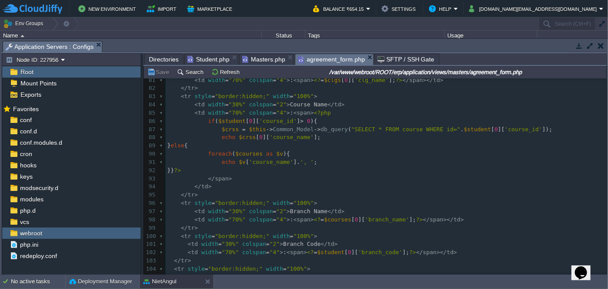
scroll to position [748, 0]
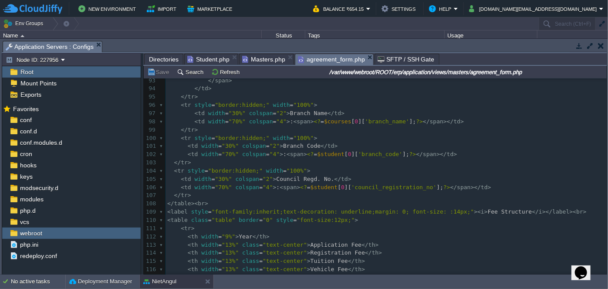
click at [351, 109] on pre "< td width = "30%" colspan = "2" > Branch Name </ td >" at bounding box center [385, 113] width 441 height 8
type textarea "$courses"
drag, startPoint x: 314, startPoint y: 114, endPoint x: 337, endPoint y: 114, distance: 22.2
paste textarea
click at [358, 134] on pre "< tr style = "border:hidden;" width = "100%" >" at bounding box center [385, 138] width 441 height 8
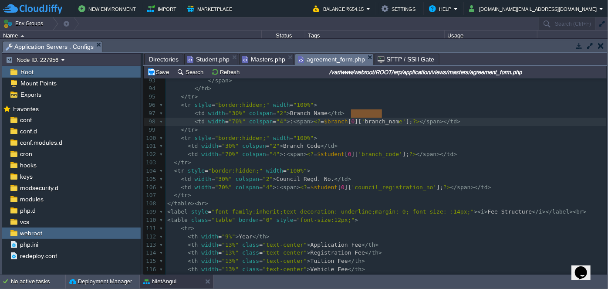
type textarea "branch_name"
drag, startPoint x: 350, startPoint y: 111, endPoint x: 385, endPoint y: 113, distance: 34.9
click at [258, 59] on span "Masters.php" at bounding box center [263, 59] width 43 height 10
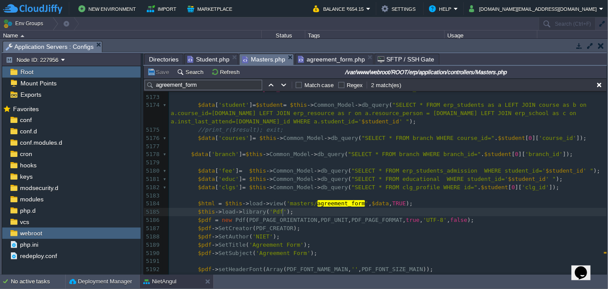
click at [475, 212] on pre "$this -> load -> library ( 'Pdf' );" at bounding box center [388, 212] width 438 height 8
click at [222, 59] on span "Student.php" at bounding box center [208, 59] width 42 height 10
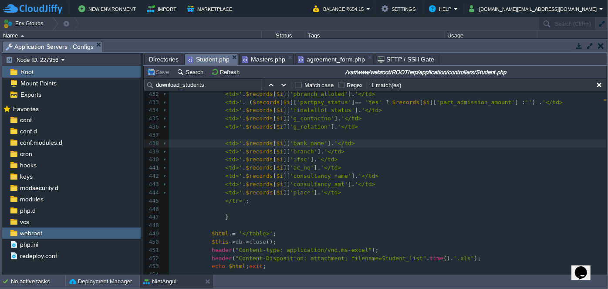
click at [381, 142] on pre "<td>' . $records [ $i ][ 'bank_name' ]. '</td>" at bounding box center [388, 143] width 438 height 8
click at [603, 44] on button "button" at bounding box center [601, 46] width 6 height 8
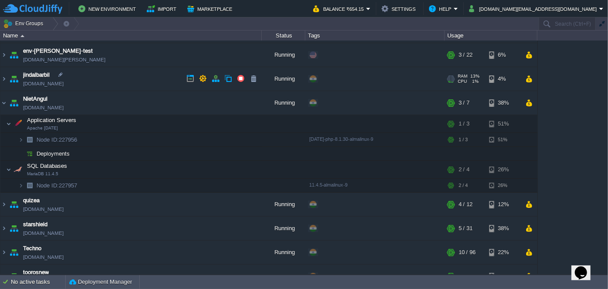
scroll to position [0, 0]
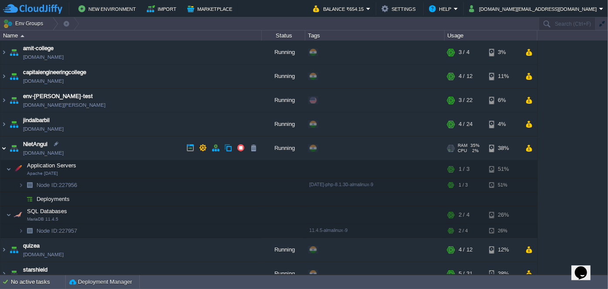
click at [6, 151] on img at bounding box center [3, 148] width 7 height 24
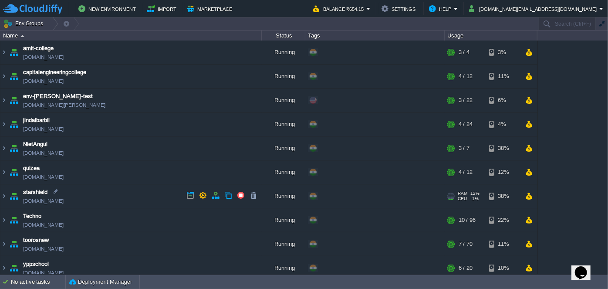
scroll to position [4, 0]
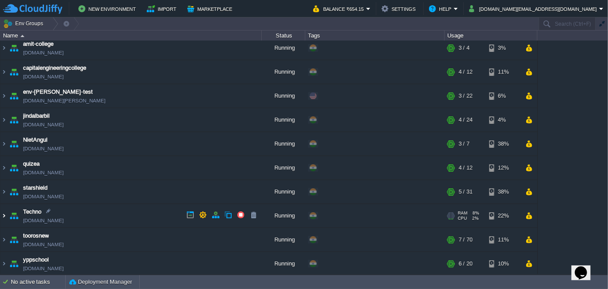
click at [6, 212] on img at bounding box center [3, 216] width 7 height 24
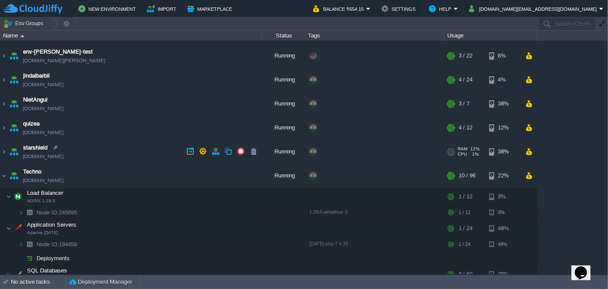
scroll to position [84, 0]
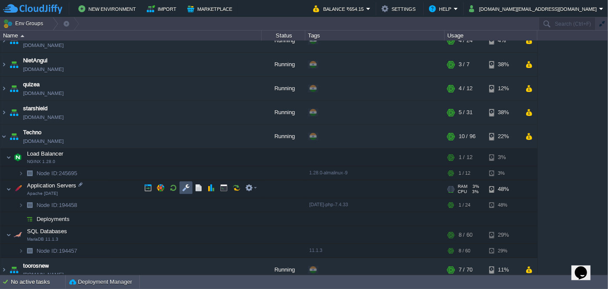
click at [189, 188] on button "button" at bounding box center [186, 188] width 8 height 8
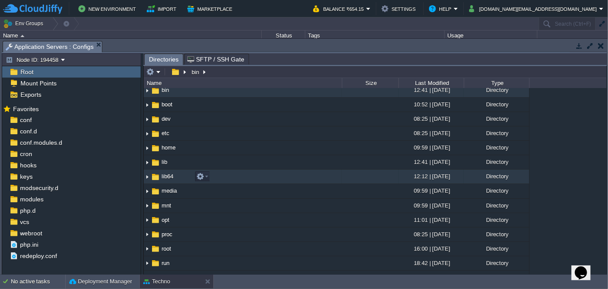
scroll to position [0, 0]
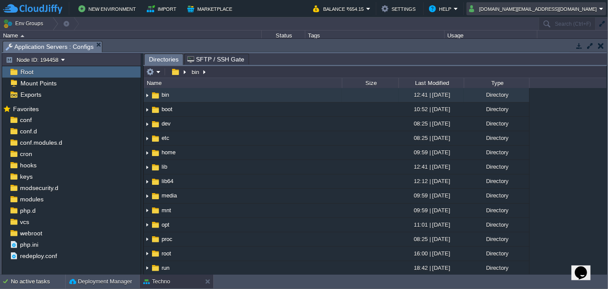
click at [602, 10] on em "cakiweb.com@gmail.com" at bounding box center [536, 8] width 135 height 10
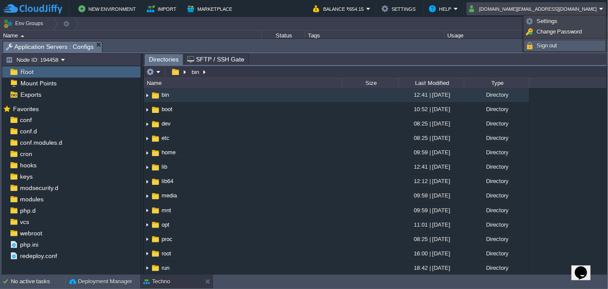
click at [556, 45] on span "Sign out" at bounding box center [546, 45] width 21 height 7
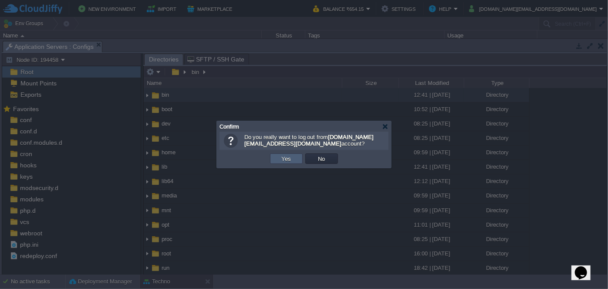
click at [288, 162] on button "Yes" at bounding box center [286, 159] width 15 height 8
